Goal: Information Seeking & Learning: Learn about a topic

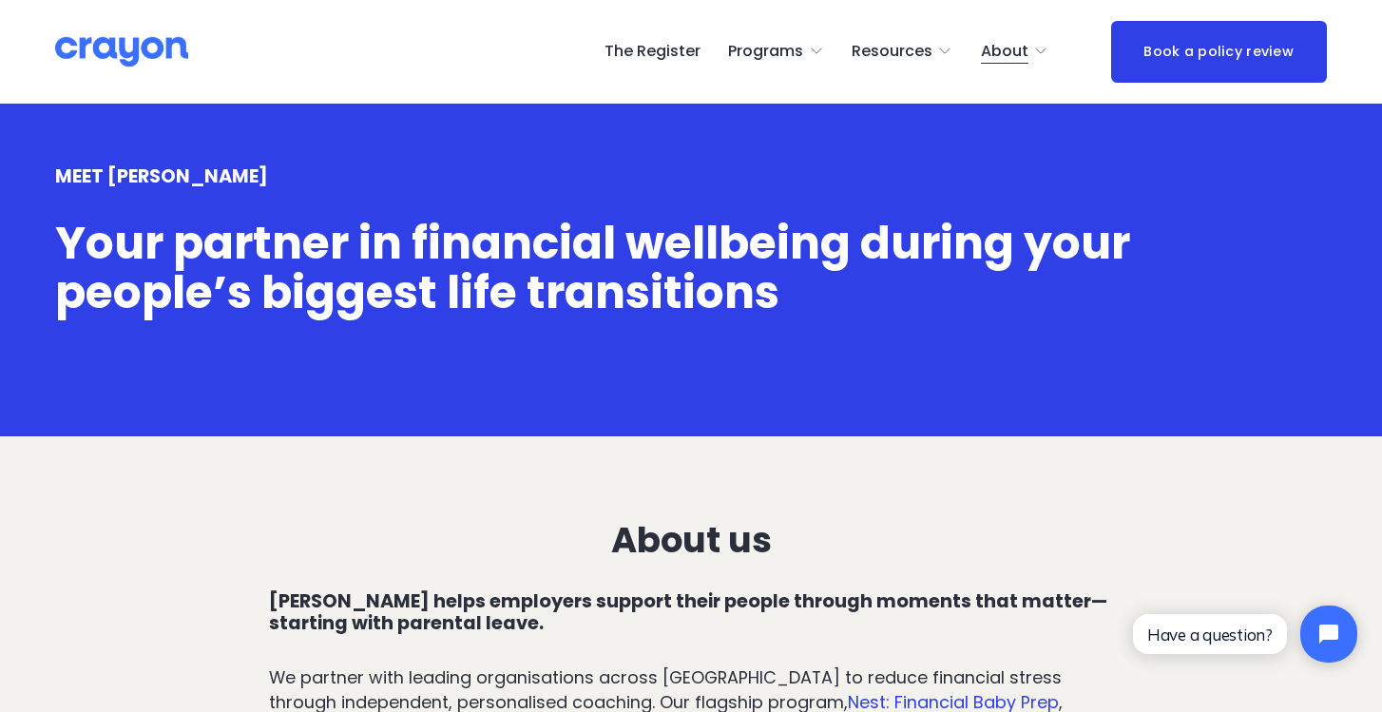
click at [0, 0] on span "Pulse: Annual Financial Health Check" at bounding box center [0, 0] width 0 height 0
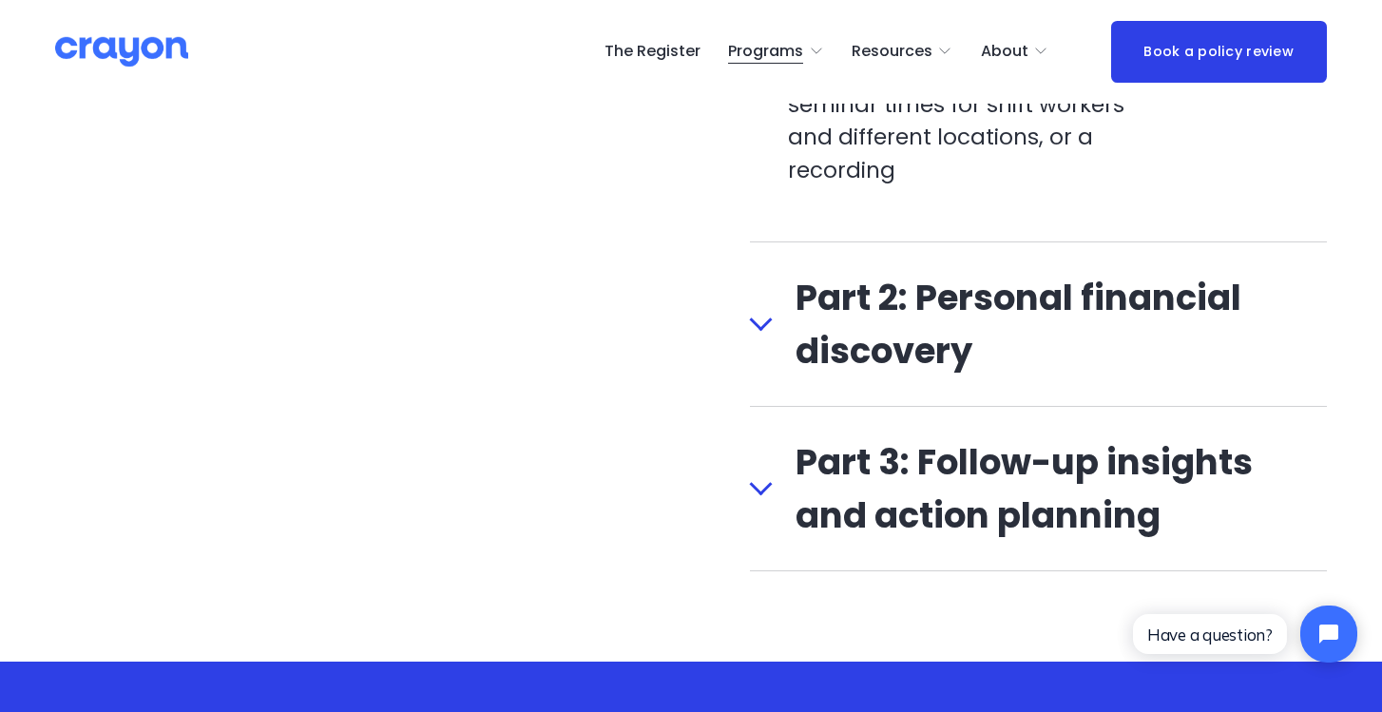
scroll to position [2450, 0]
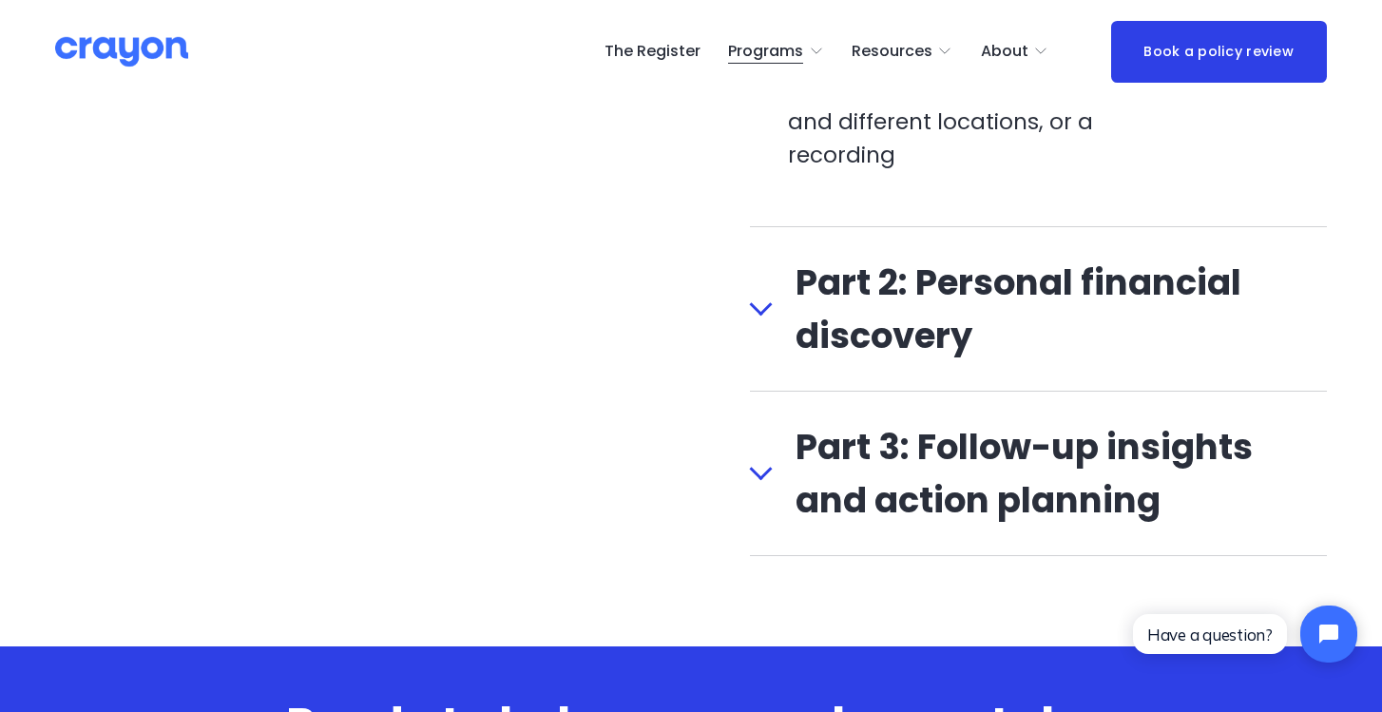
click at [1126, 269] on span "Part 2: Personal financial discovery" at bounding box center [1050, 309] width 554 height 106
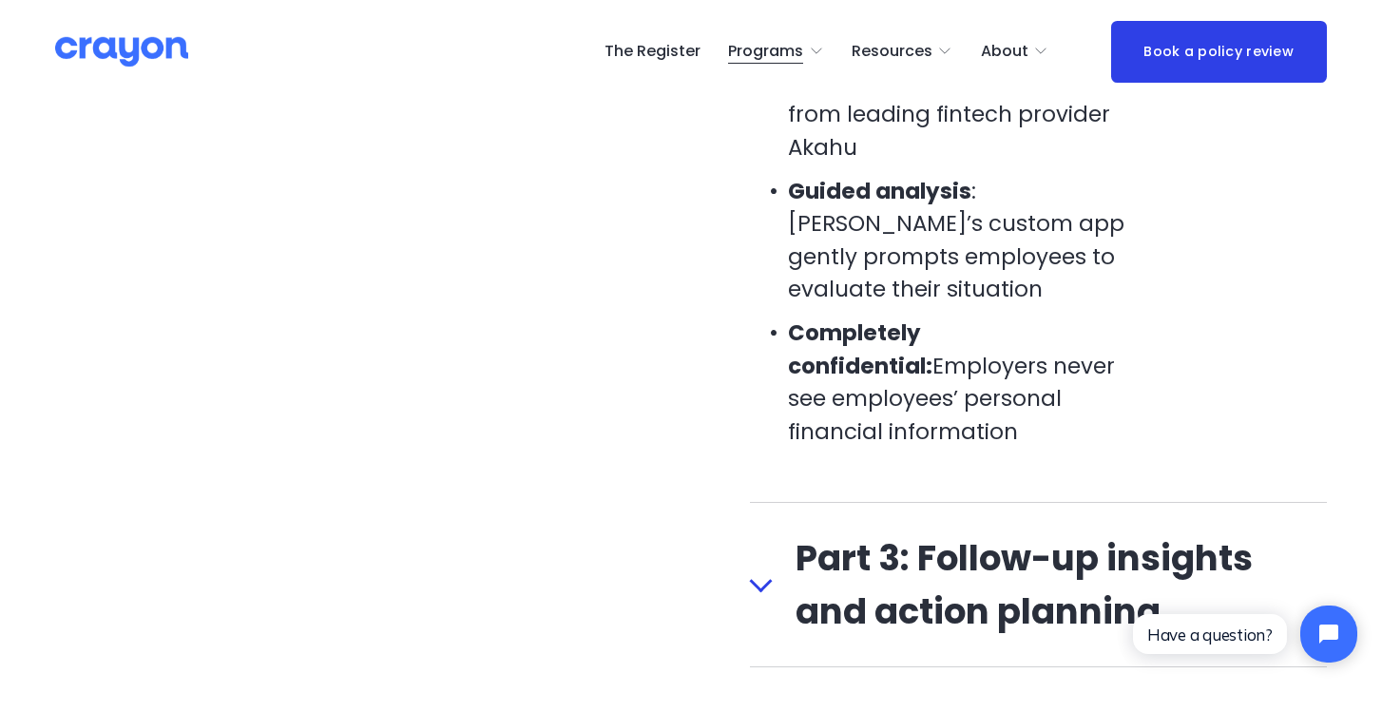
scroll to position [2415, 0]
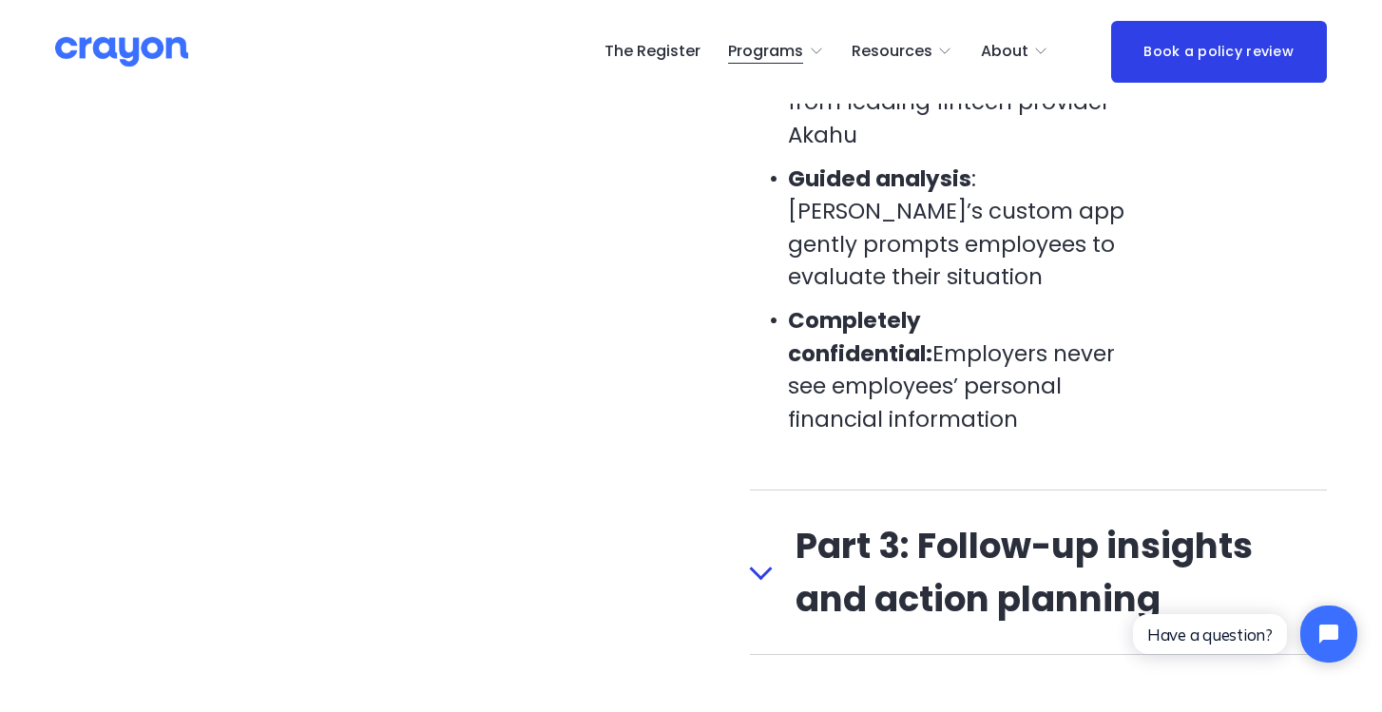
click at [1050, 519] on span "Part 3: Follow-up insights and action planning" at bounding box center [1050, 572] width 554 height 106
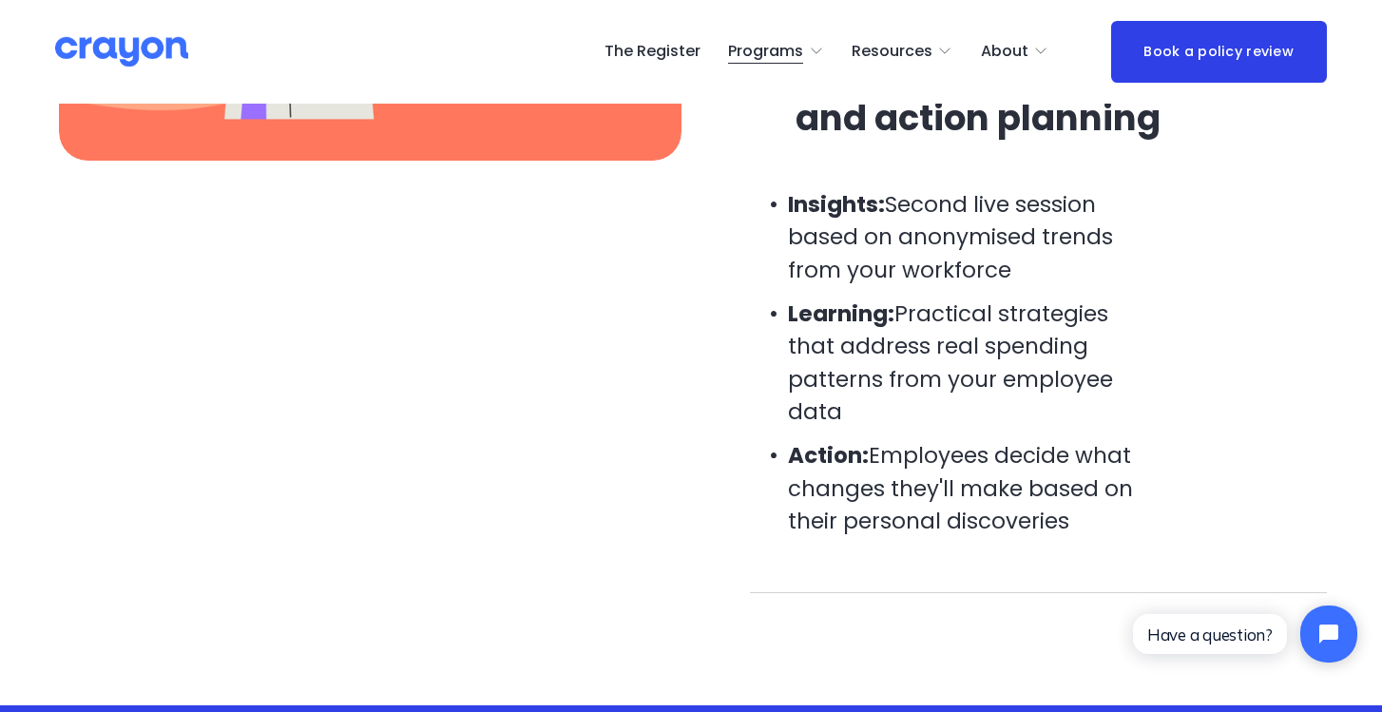
scroll to position [2317, 0]
